Goal: Contribute content: Contribute content

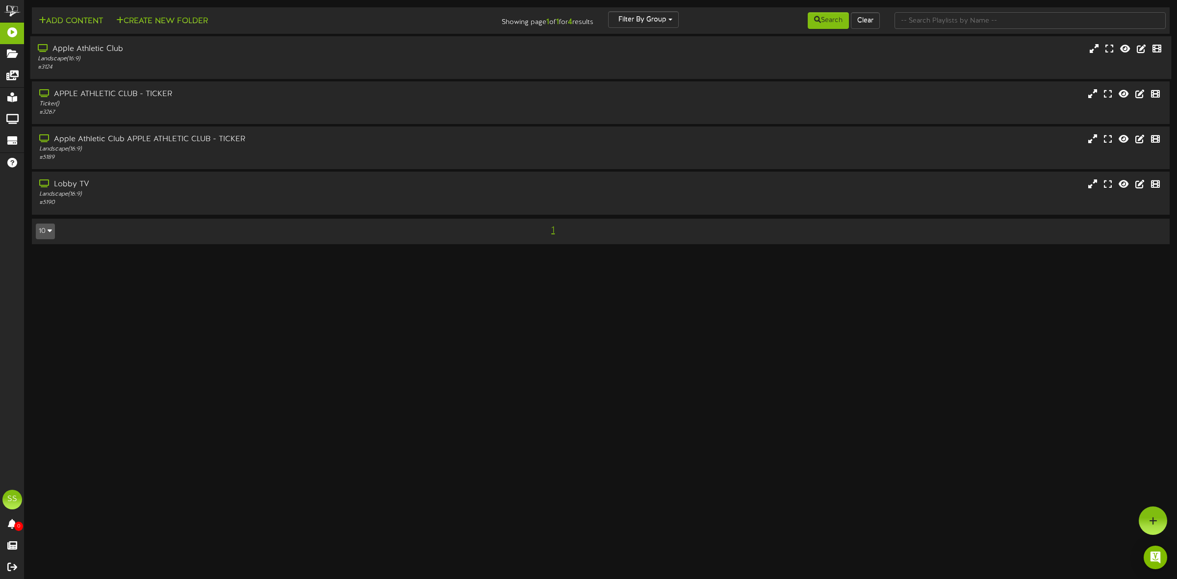
click at [138, 55] on div "Landscape ( 16:9 )" at bounding box center [268, 59] width 461 height 8
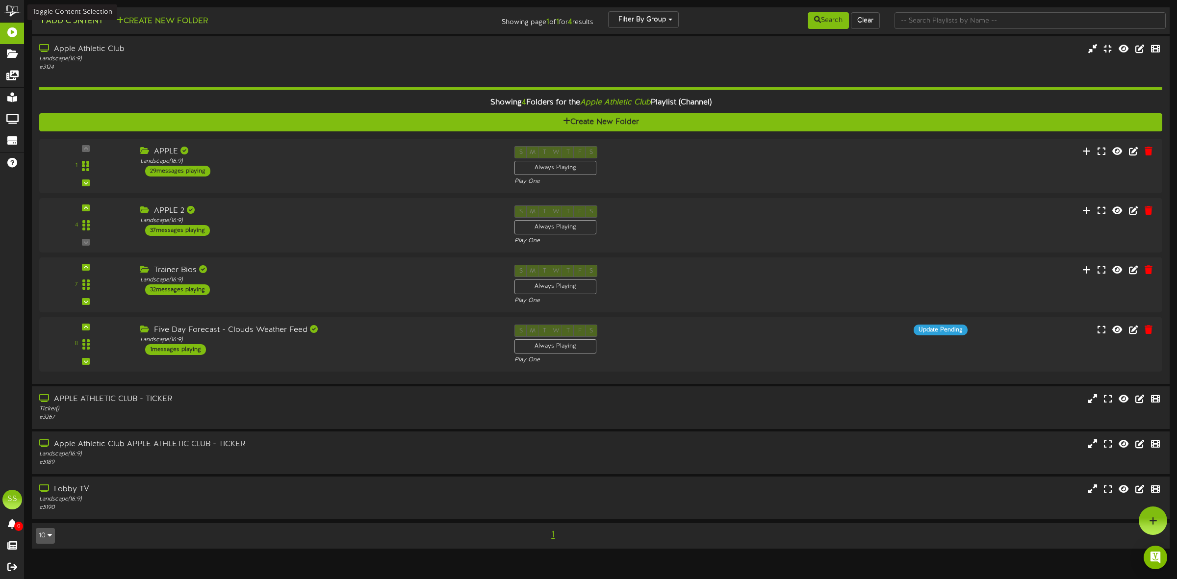
click at [83, 21] on button "Add Content" at bounding box center [71, 21] width 70 height 12
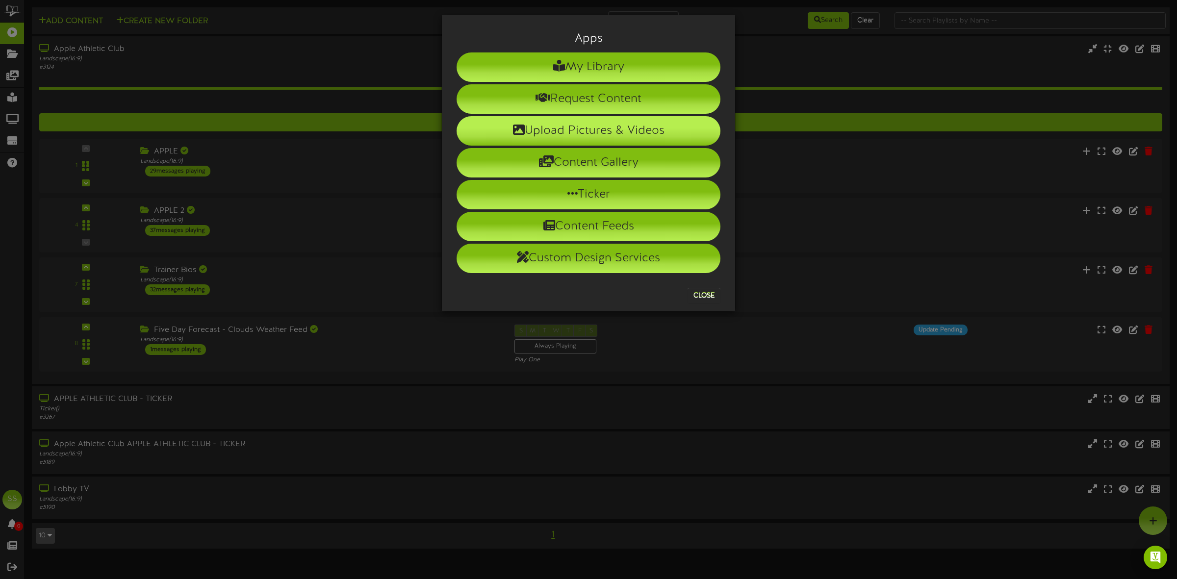
click at [541, 136] on li "Upload Pictures & Videos" at bounding box center [589, 130] width 264 height 29
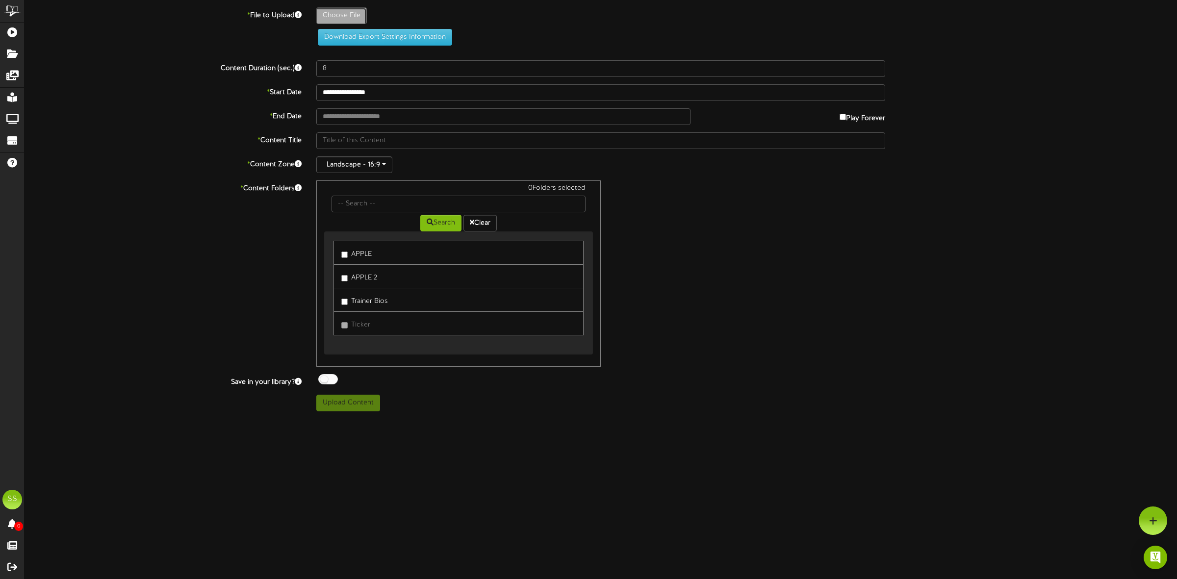
type input "**********"
type input "taekwondovideopromo-[DATE]"
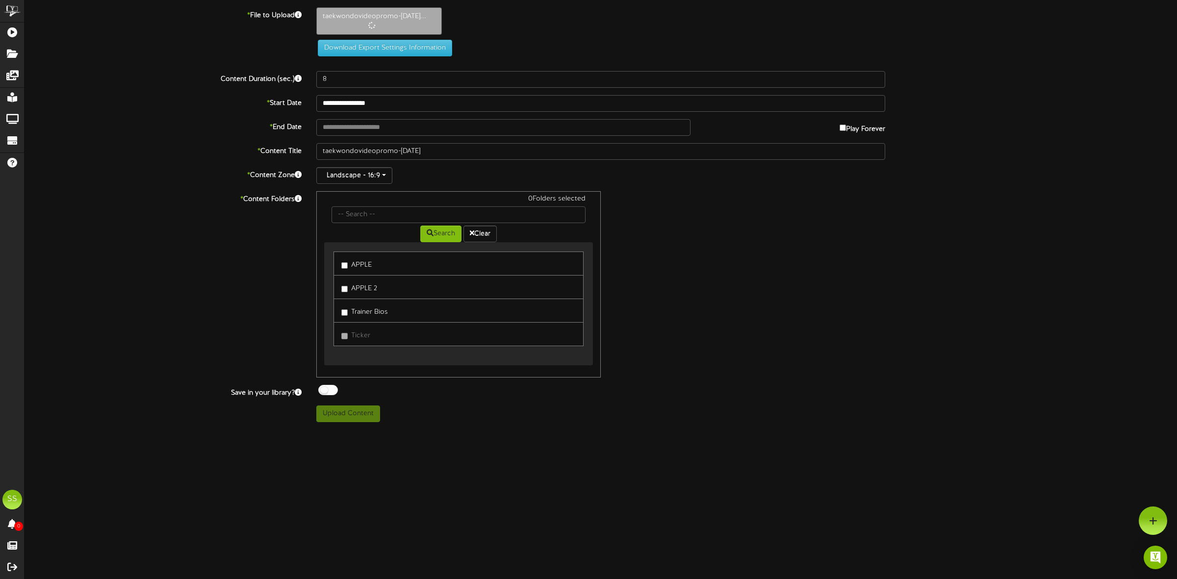
click at [368, 268] on label "APPLE" at bounding box center [356, 263] width 30 height 13
click at [332, 390] on div at bounding box center [328, 390] width 20 height 10
